Goal: Participate in discussion: Engage in conversation with other users on a specific topic

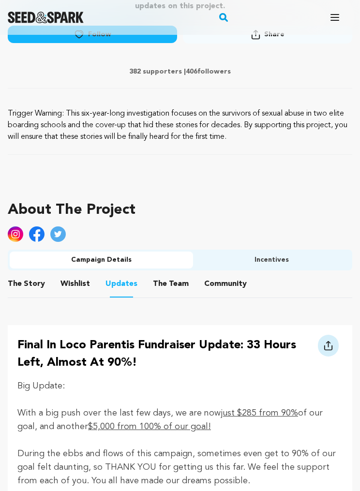
scroll to position [462, 0]
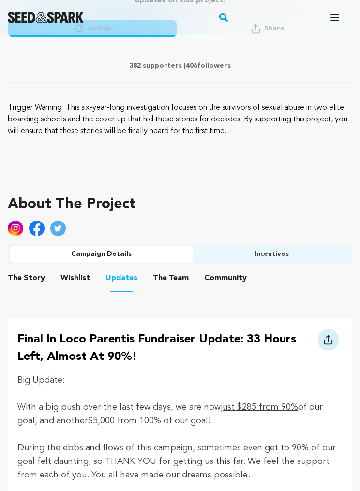
click at [225, 274] on button "Community" at bounding box center [225, 280] width 23 height 23
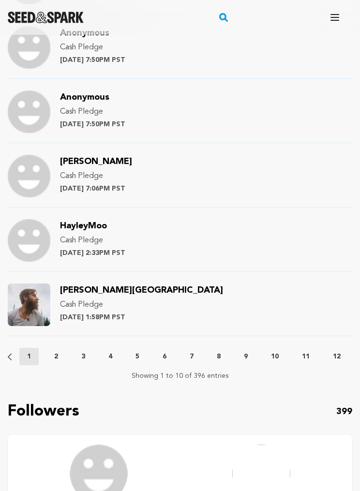
scroll to position [1109, 0]
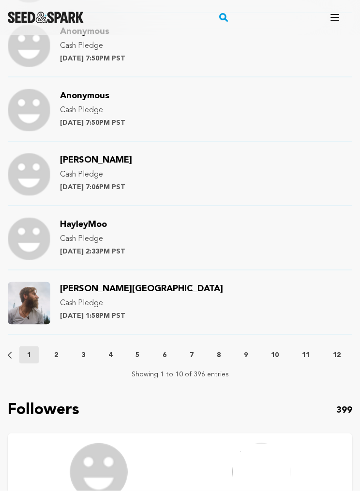
click at [54, 358] on button "2" at bounding box center [55, 355] width 19 height 10
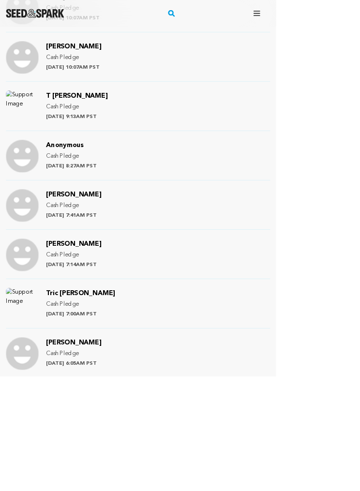
scroll to position [954, 0]
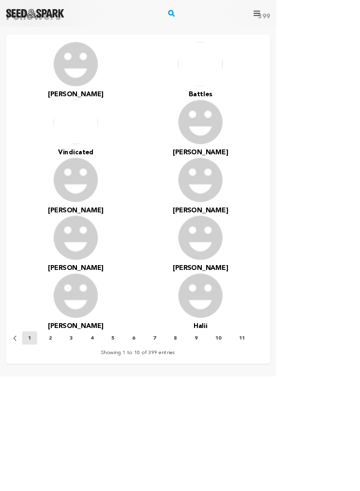
scroll to position [1565, 0]
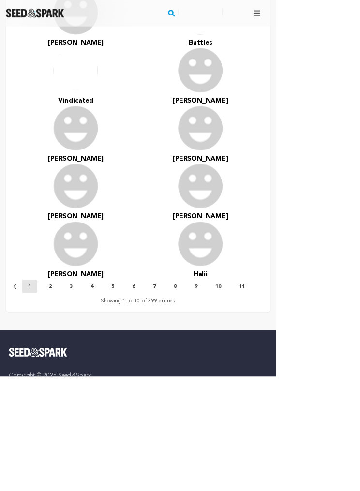
click at [71, 370] on button "2" at bounding box center [65, 374] width 19 height 10
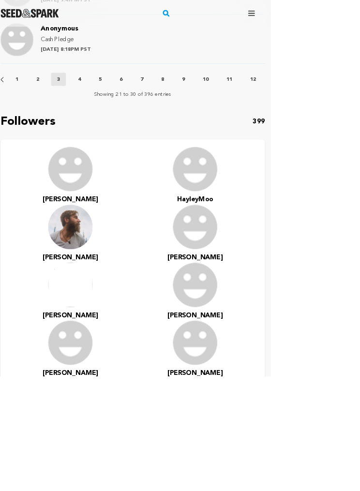
scroll to position [1424, 7]
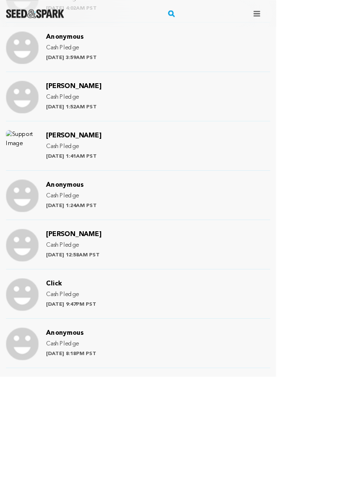
scroll to position [982, 0]
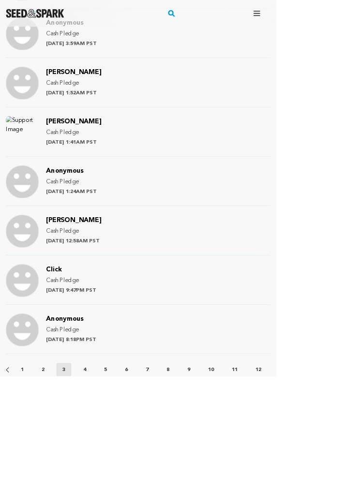
click at [110, 484] on p "4" at bounding box center [110, 482] width 4 height 10
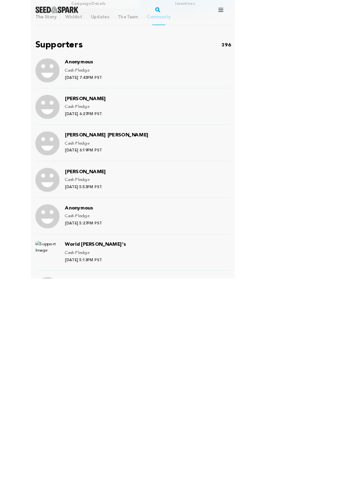
scroll to position [708, 0]
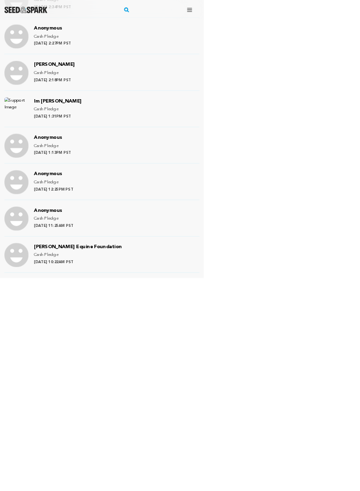
scroll to position [843, 0]
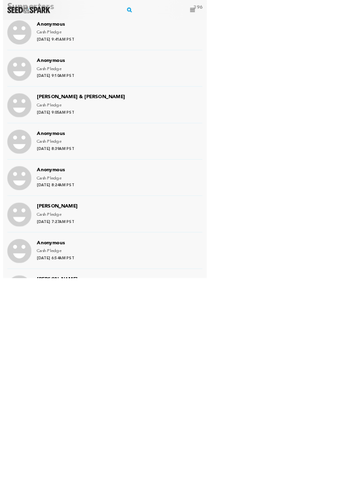
scroll to position [790, 0]
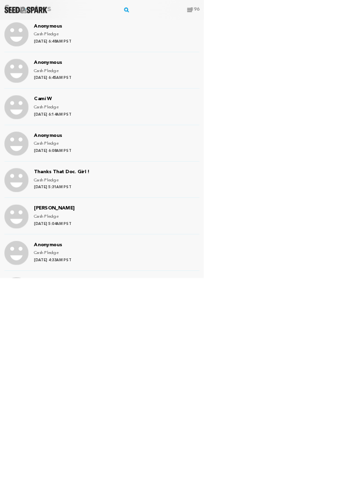
scroll to position [810, 0]
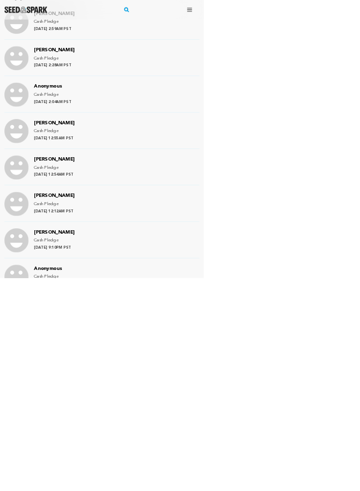
scroll to position [795, 0]
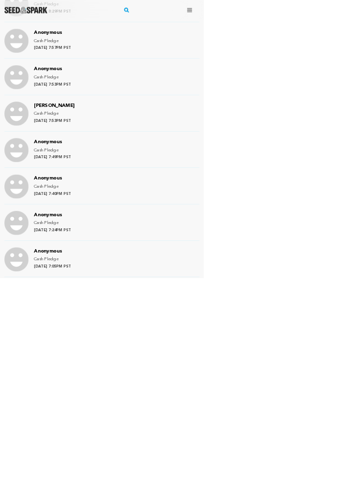
scroll to position [829, 0]
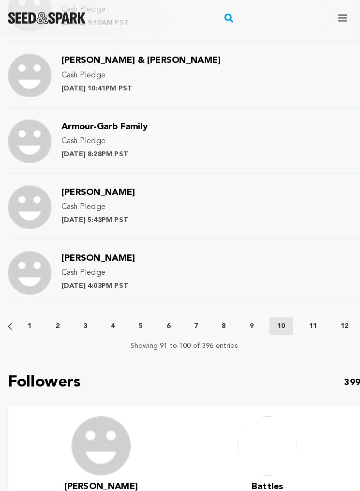
scroll to position [1171, 0]
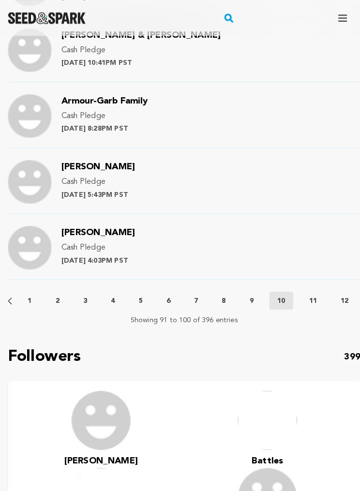
click at [309, 293] on p "11" at bounding box center [306, 294] width 8 height 10
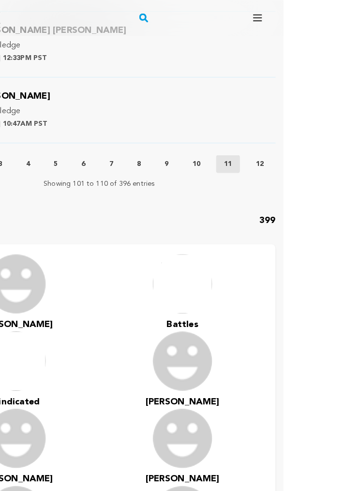
scroll to position [1304, 92]
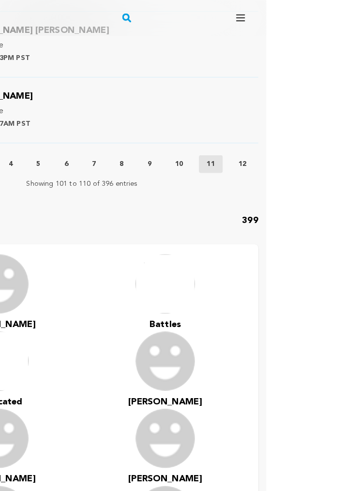
click at [242, 159] on p "12" at bounding box center [245, 160] width 8 height 10
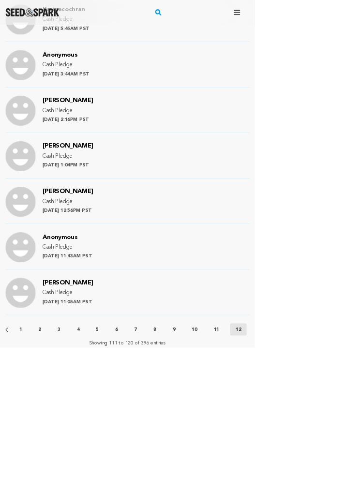
scroll to position [1001, 0]
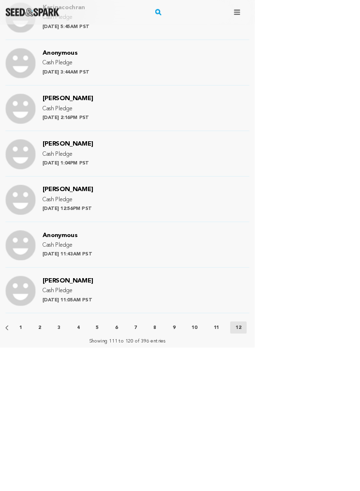
click at [6, 466] on div "Fund a project Project details In Loco Parentis [GEOGRAPHIC_DATA], [US_STATE] |…" at bounding box center [180, 14] width 360 height 1961
click at [356, 462] on div "Fund a project Project details In Loco Parentis [GEOGRAPHIC_DATA], [US_STATE] |…" at bounding box center [180, 14] width 360 height 1961
click at [225, 482] on p "Showing 111 to 120 of 396 entries" at bounding box center [180, 483] width 109 height 10
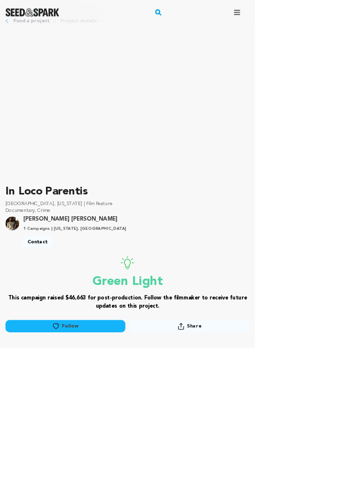
scroll to position [0, 0]
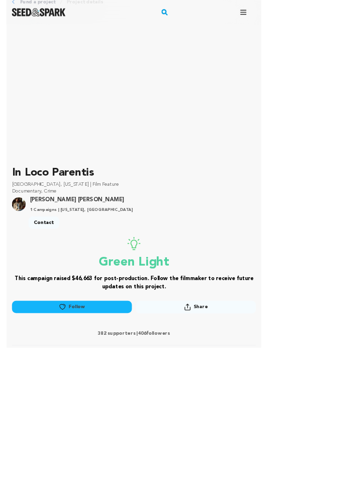
scroll to position [98, 0]
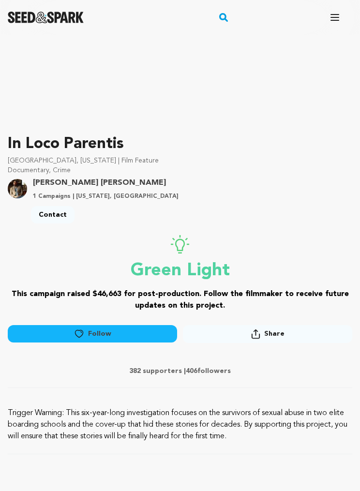
scroll to position [179, 0]
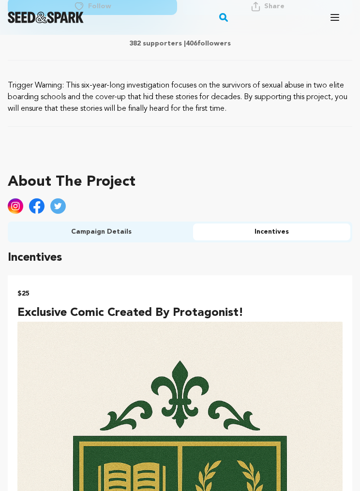
scroll to position [483, 0]
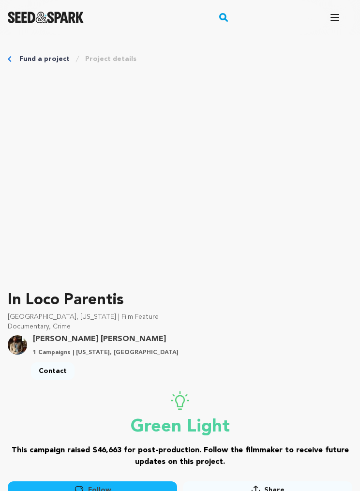
click at [108, 298] on p "In Loco Parentis" at bounding box center [180, 300] width 345 height 23
click at [96, 336] on link "[PERSON_NAME] [PERSON_NAME]" at bounding box center [106, 339] width 146 height 12
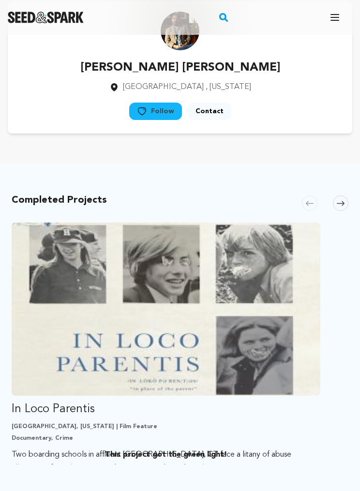
click at [307, 452] on p "Two boarding schools in affluent [GEOGRAPHIC_DATA], CT face a litany of abuse a…" at bounding box center [166, 461] width 309 height 27
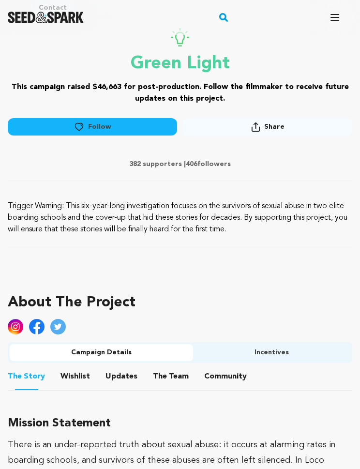
scroll to position [383, 0]
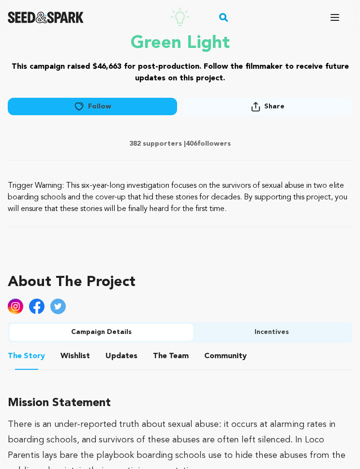
click at [238, 354] on span "Community" at bounding box center [225, 357] width 43 height 12
click at [225, 361] on button "Community" at bounding box center [225, 358] width 23 height 23
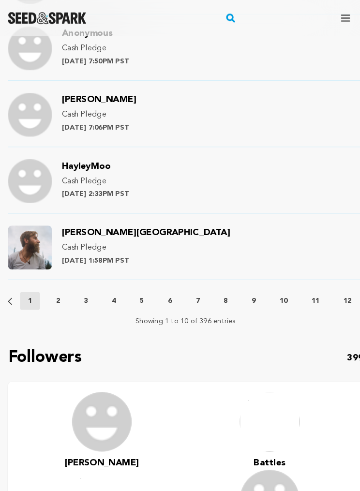
scroll to position [1172, 0]
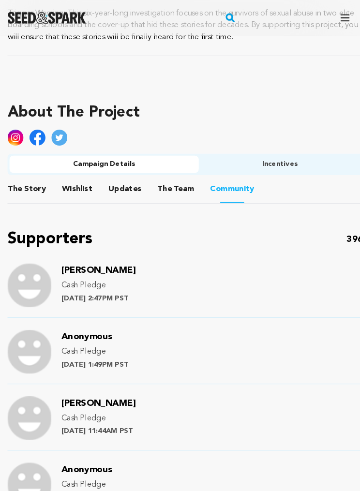
click at [177, 258] on div "David P. Crandall Cash Pledge Friday August 15th at 2:47PM PST" at bounding box center [180, 282] width 345 height 53
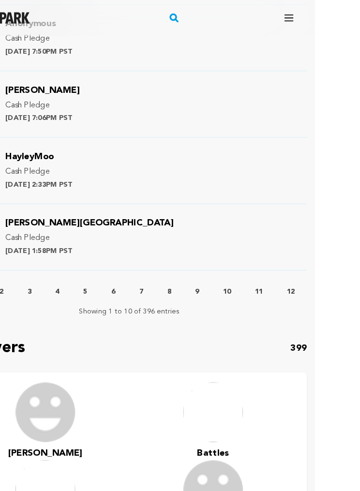
scroll to position [1182, 47]
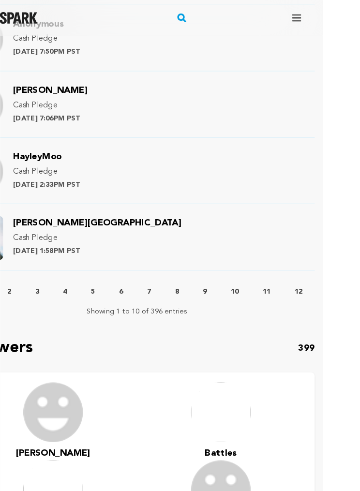
click at [301, 279] on button "12" at bounding box center [289, 283] width 23 height 10
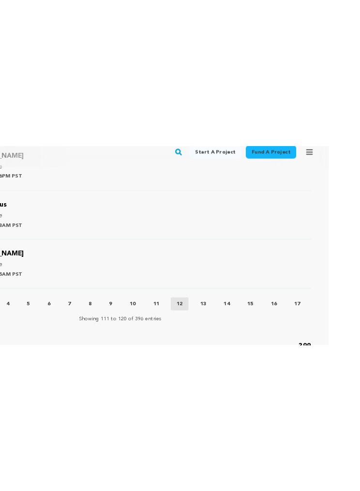
scroll to position [1073, 0]
